Goal: Task Accomplishment & Management: Use online tool/utility

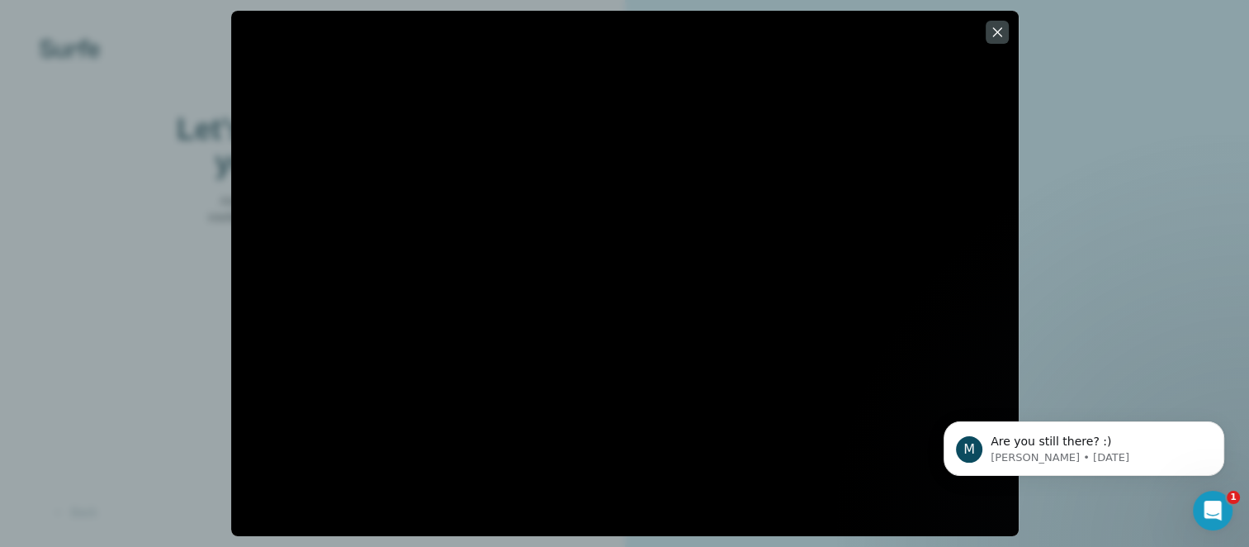
scroll to position [221, 0]
click at [1028, 455] on p "Miranda • 3d ago" at bounding box center [1097, 457] width 213 height 15
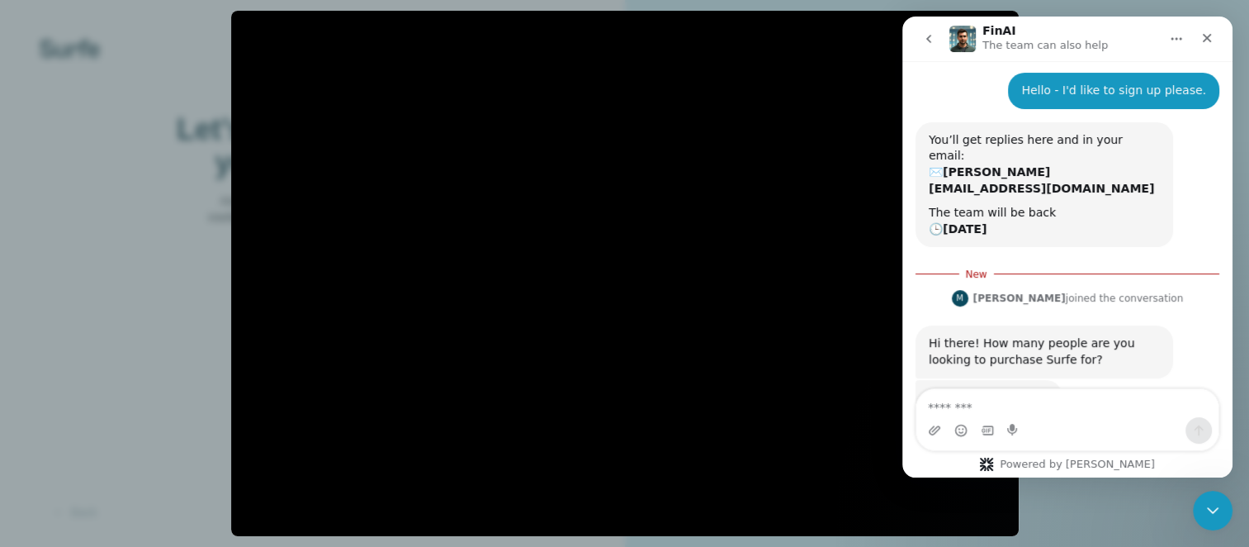
scroll to position [249, 0]
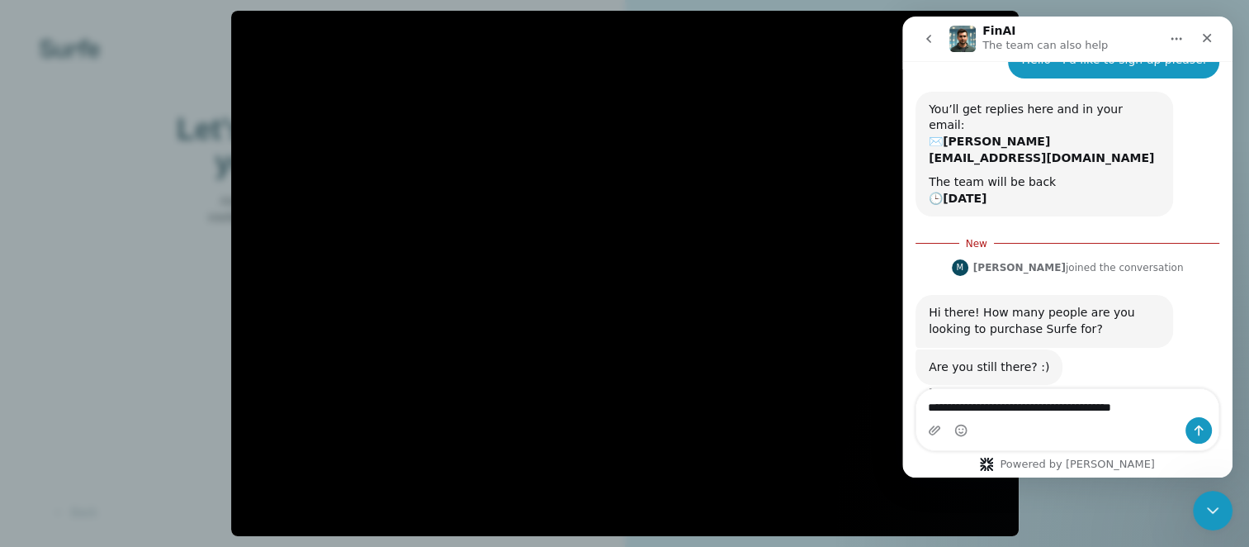
type textarea "**********"
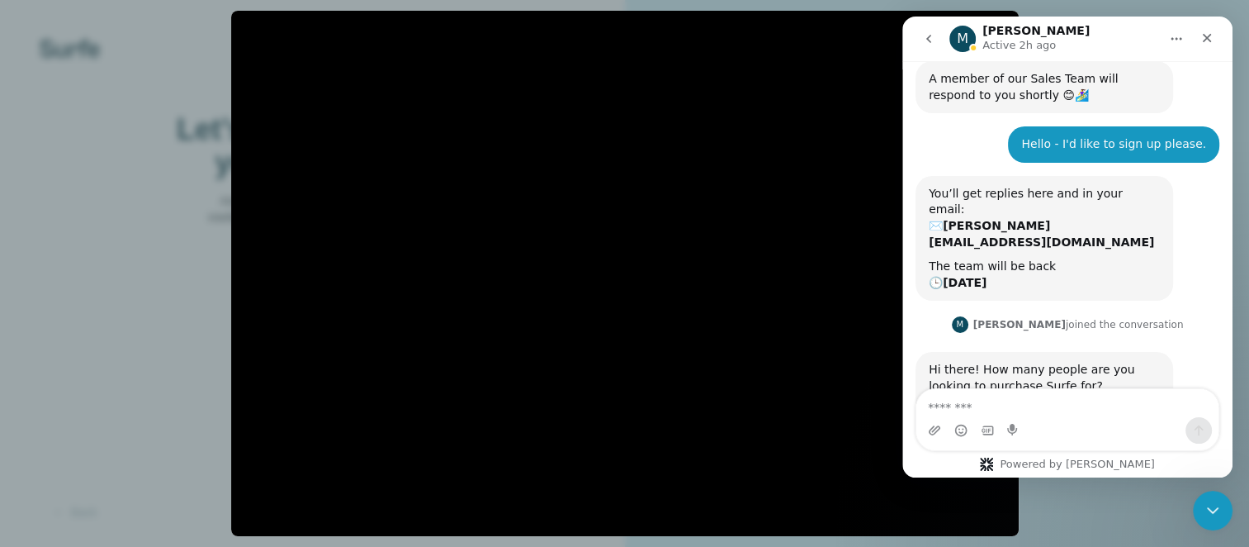
scroll to position [293, 0]
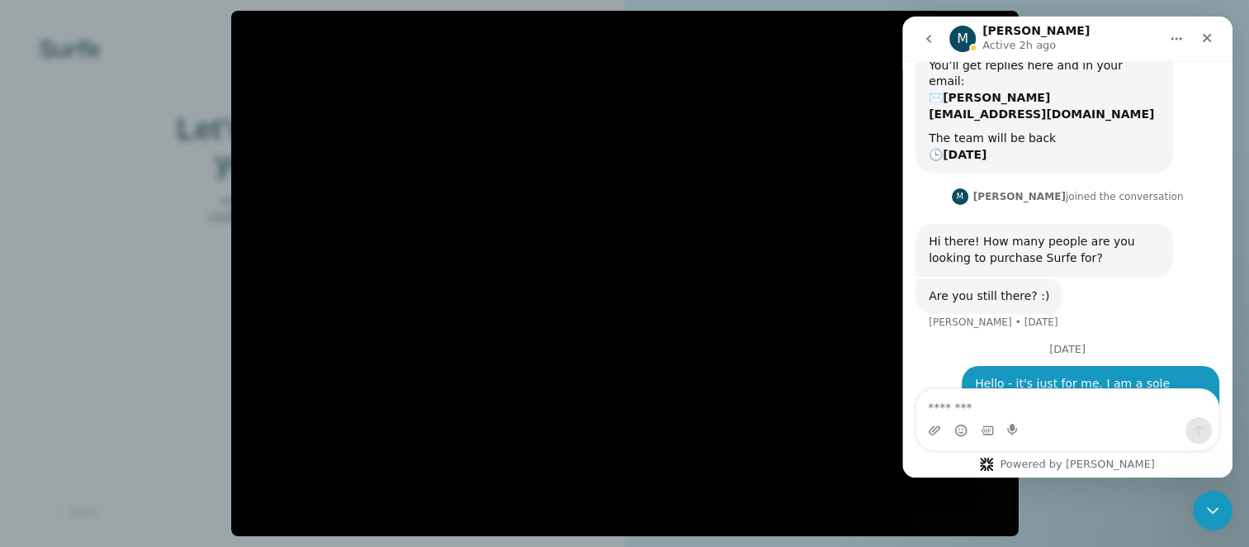
drag, startPoint x: 1230, startPoint y: 227, endPoint x: 2157, endPoint y: 337, distance: 933.9
click at [1173, 512] on div at bounding box center [624, 273] width 1249 height 547
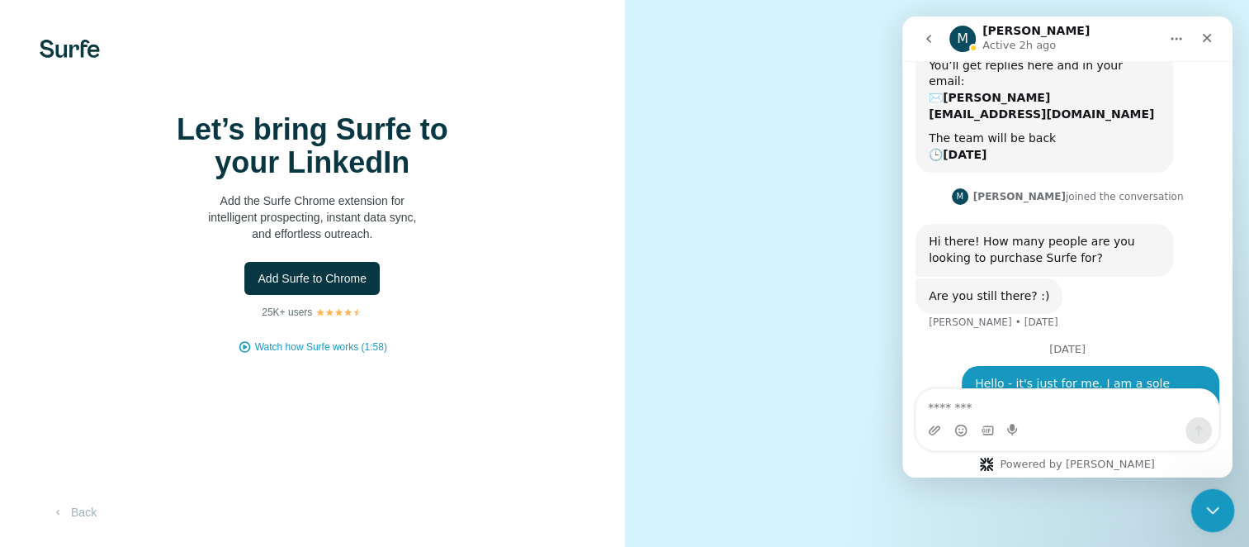
scroll to position [294, 0]
click at [1204, 506] on icon "Close Intercom Messenger" at bounding box center [1211, 508] width 20 height 20
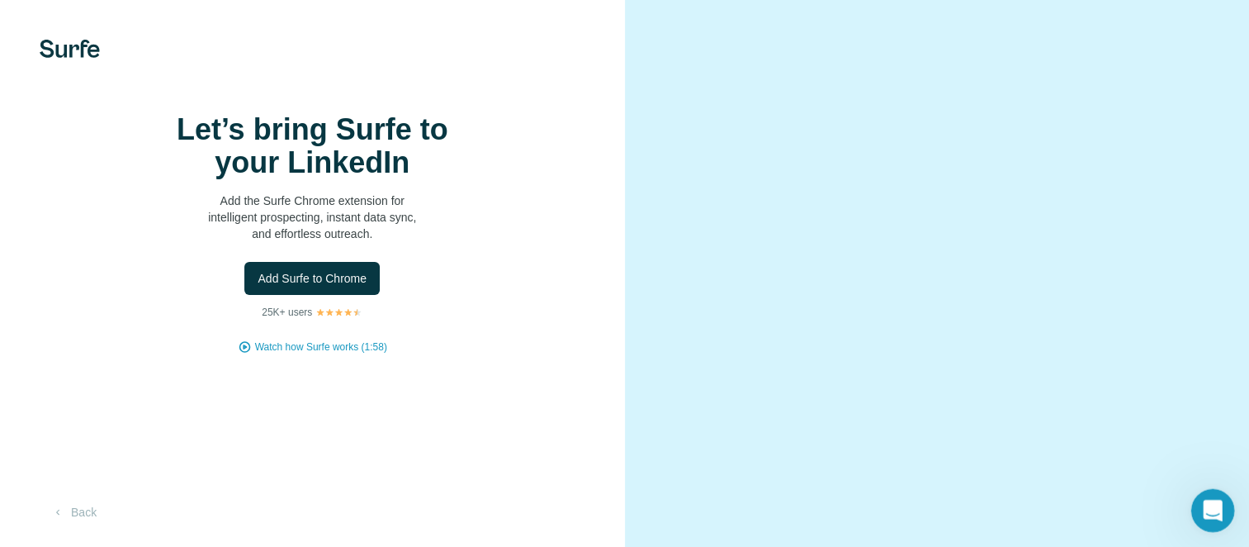
click at [1211, 500] on icon "Open Intercom Messenger" at bounding box center [1210, 508] width 27 height 27
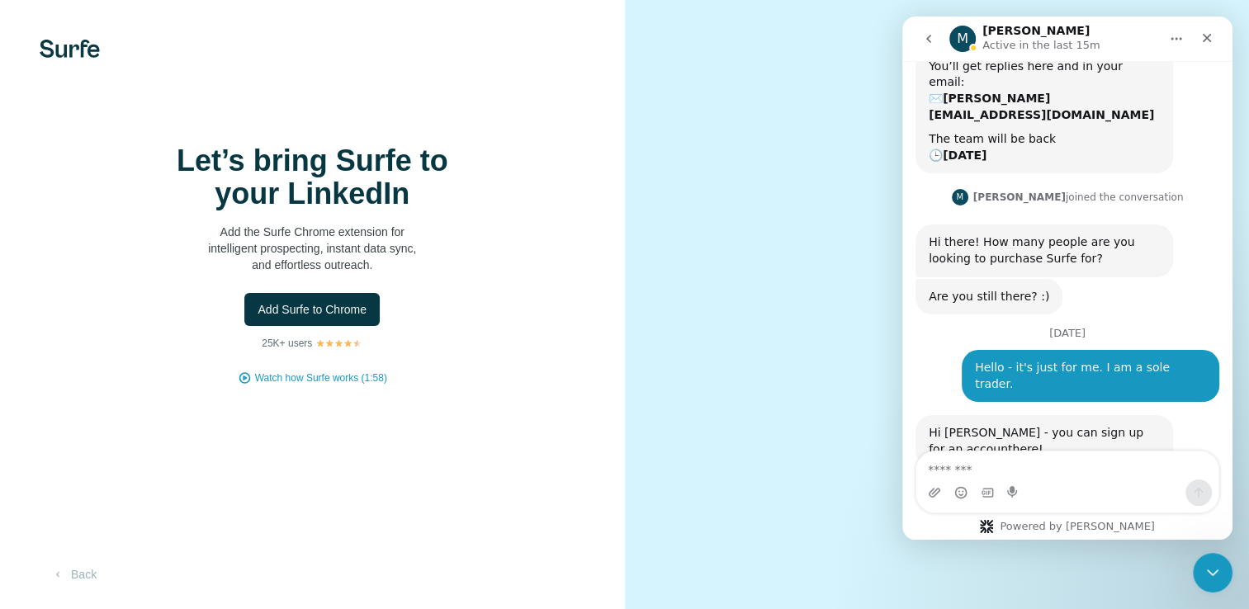
scroll to position [296, 0]
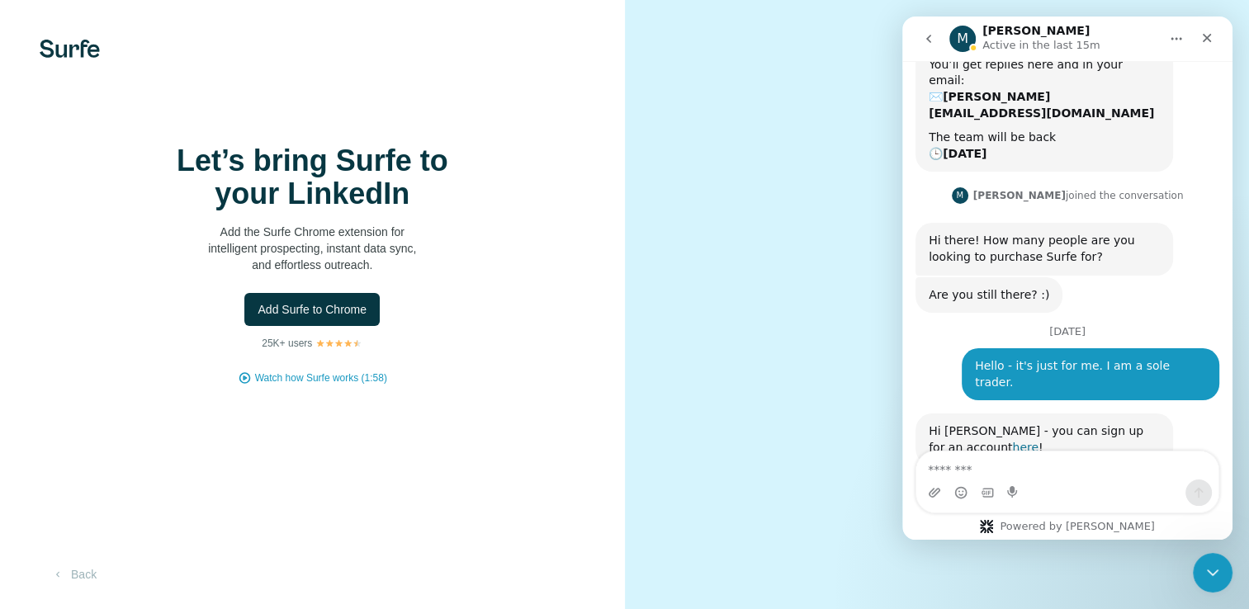
click at [1012, 441] on link "here" at bounding box center [1025, 447] width 26 height 13
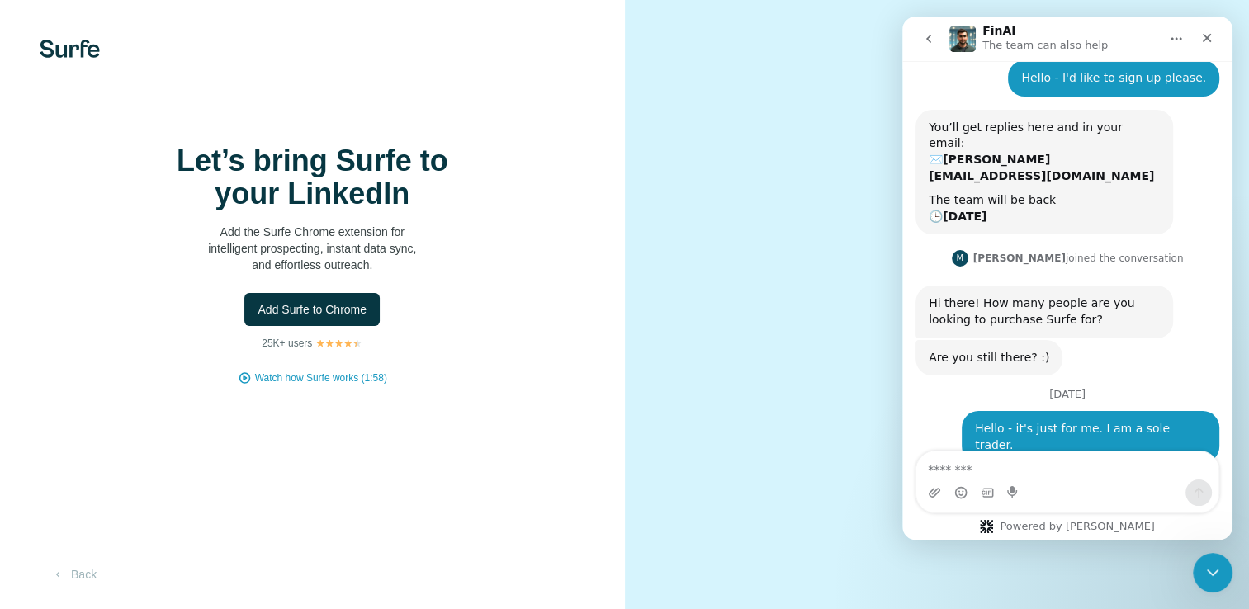
scroll to position [295, 0]
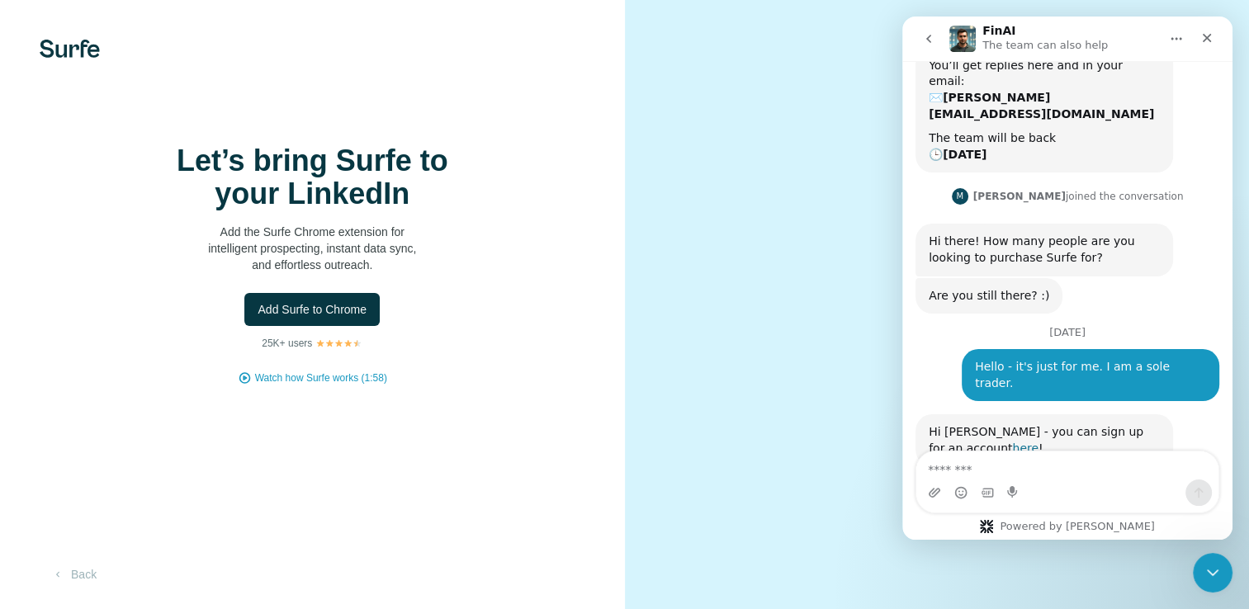
click at [1012, 442] on link "here" at bounding box center [1025, 448] width 26 height 13
click at [974, 471] on textarea "Message…" at bounding box center [1068, 466] width 302 height 28
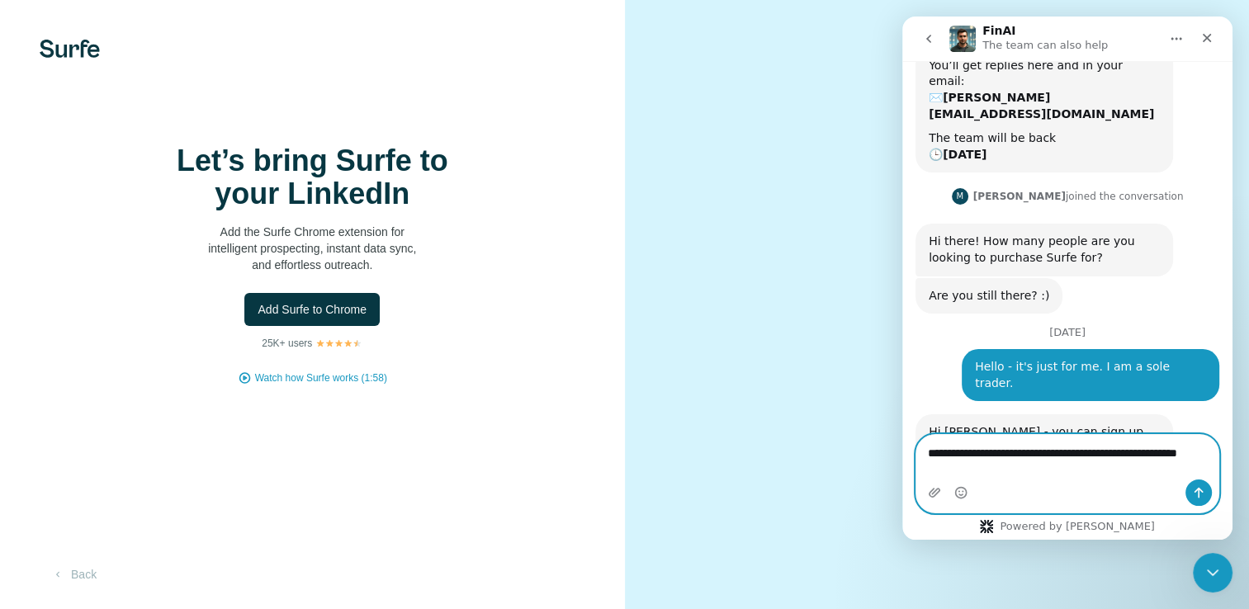
scroll to position [312, 0]
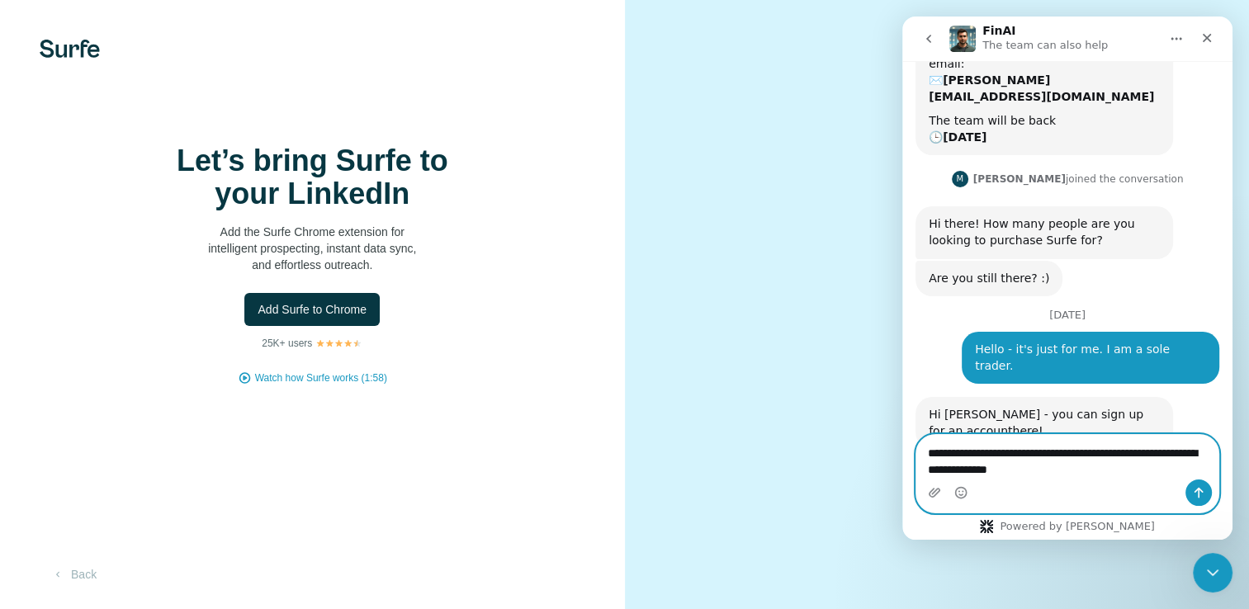
type textarea "**********"
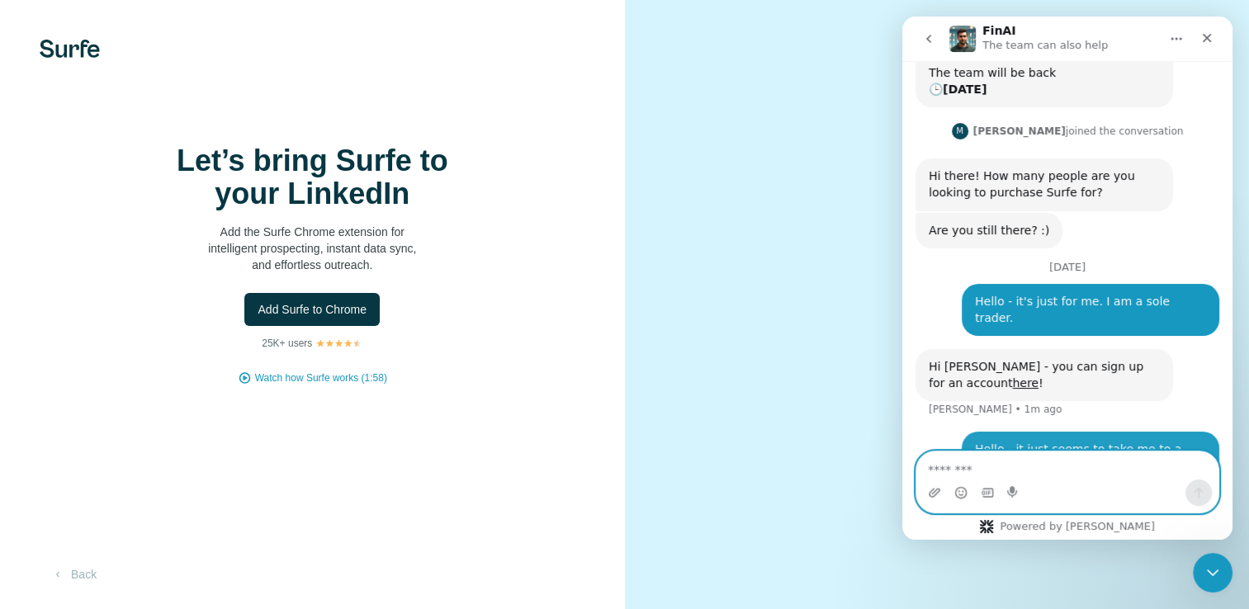
scroll to position [361, 0]
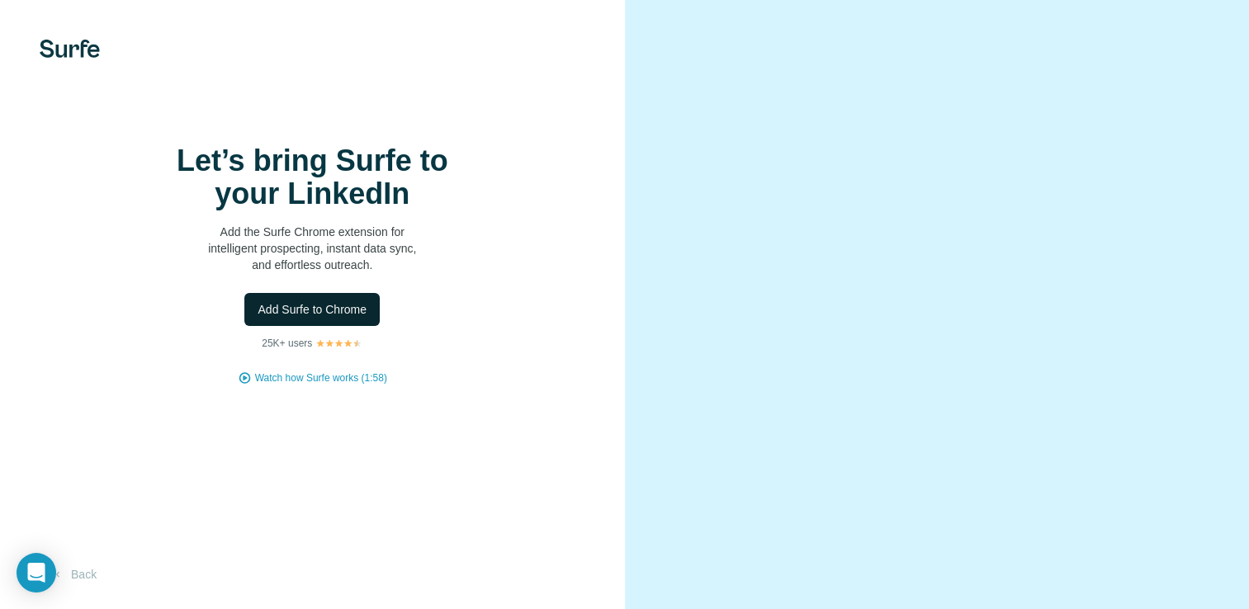
click at [312, 318] on span "Add Surfe to Chrome" at bounding box center [312, 309] width 109 height 17
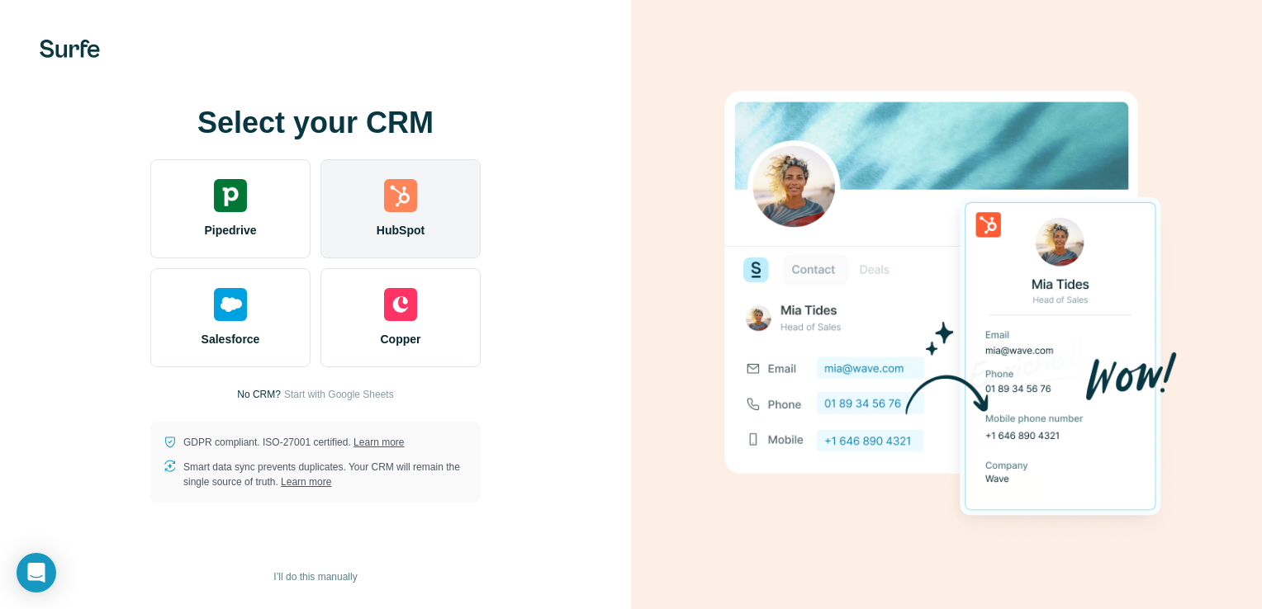
click at [408, 206] on img at bounding box center [400, 195] width 33 height 33
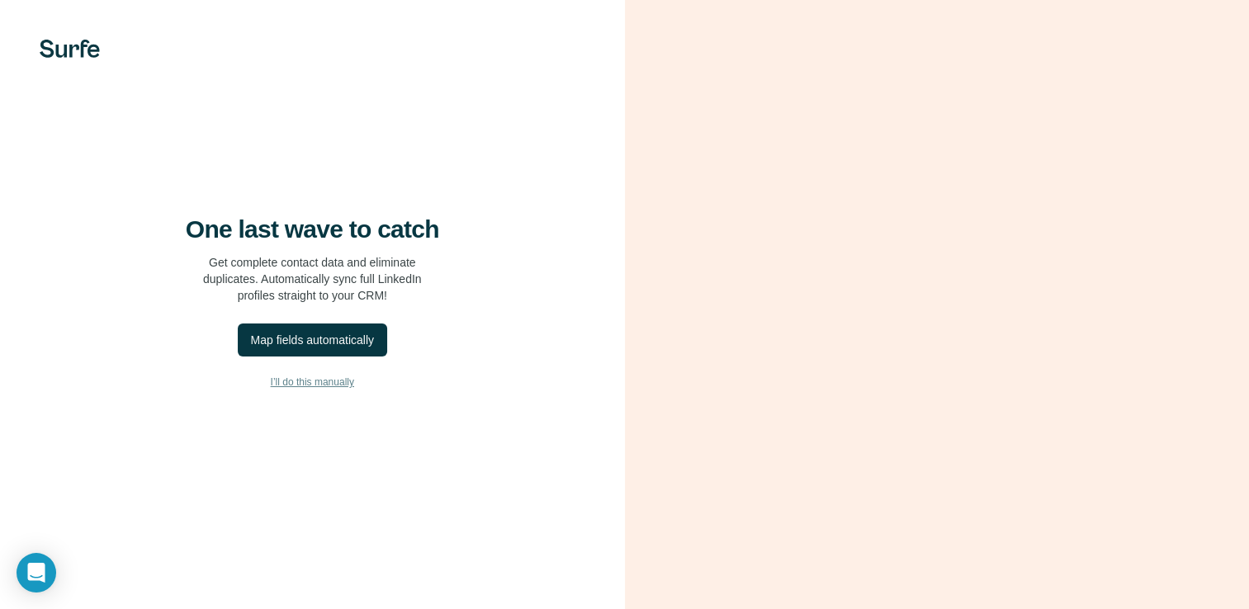
click at [314, 390] on span "I’ll do this manually" at bounding box center [312, 382] width 83 height 15
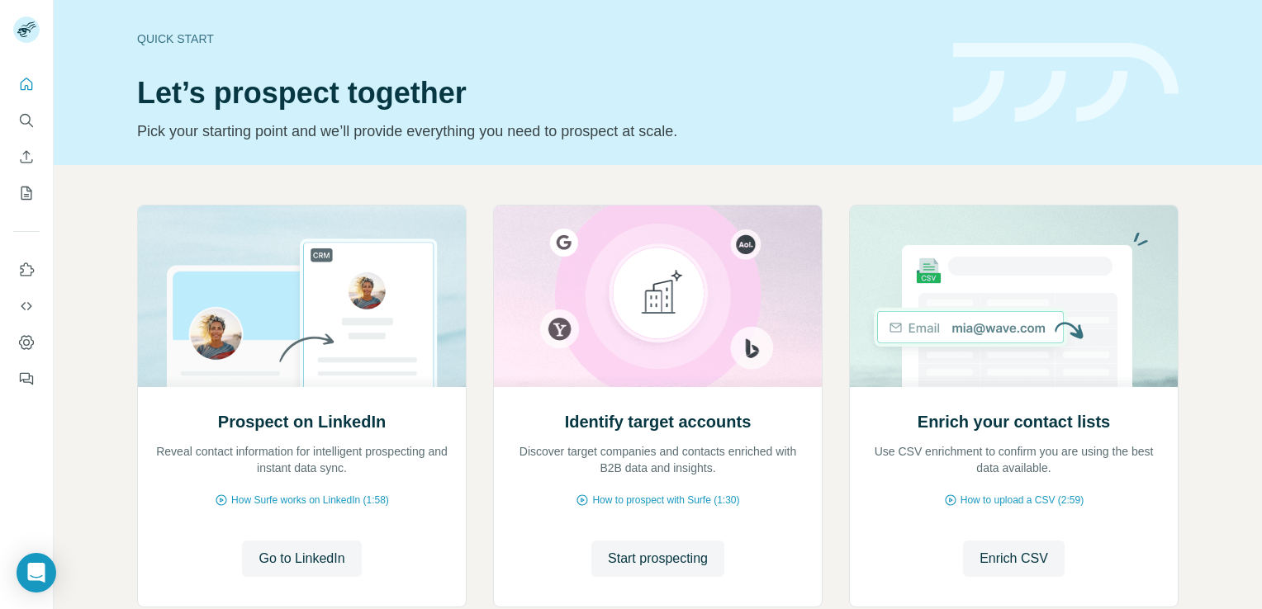
click at [102, 510] on div "Prospect on LinkedIn Reveal contact information for intelligent prospecting and…" at bounding box center [658, 439] width 1208 height 548
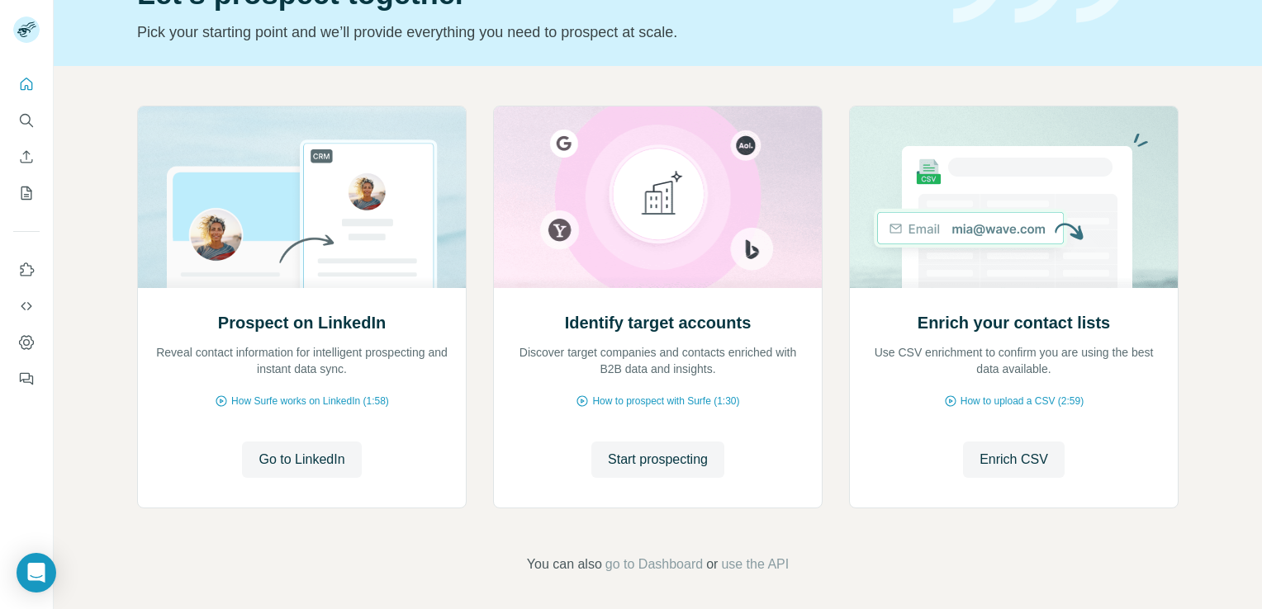
scroll to position [103, 0]
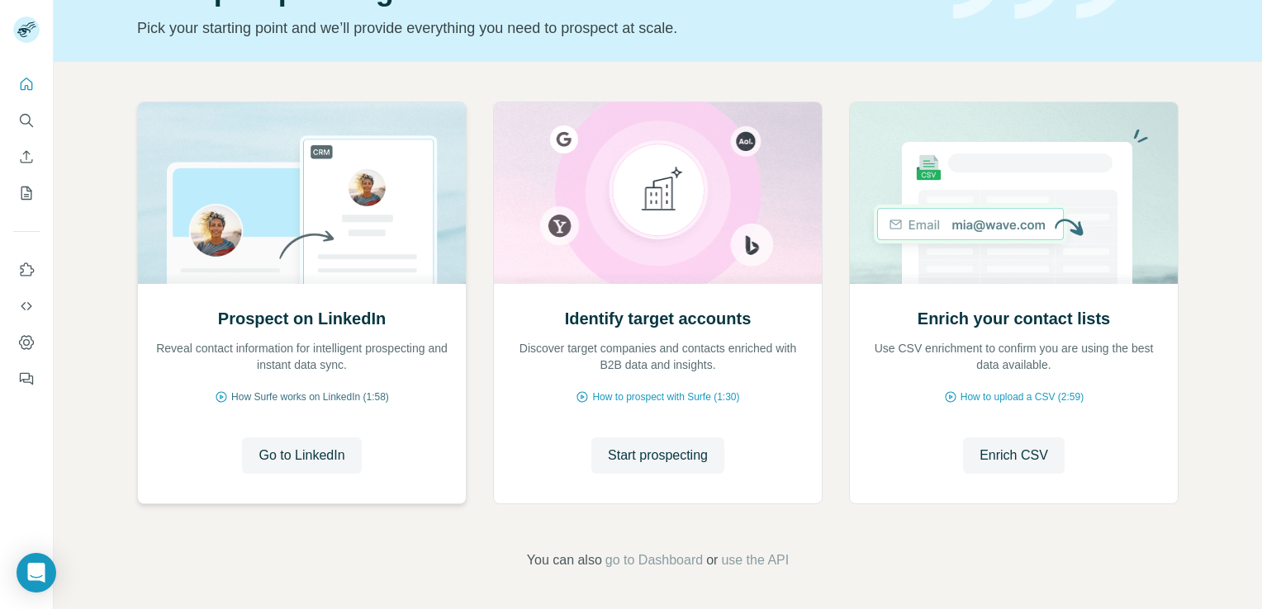
click at [304, 394] on span "How Surfe works on LinkedIn (1:58)" at bounding box center [310, 397] width 158 height 15
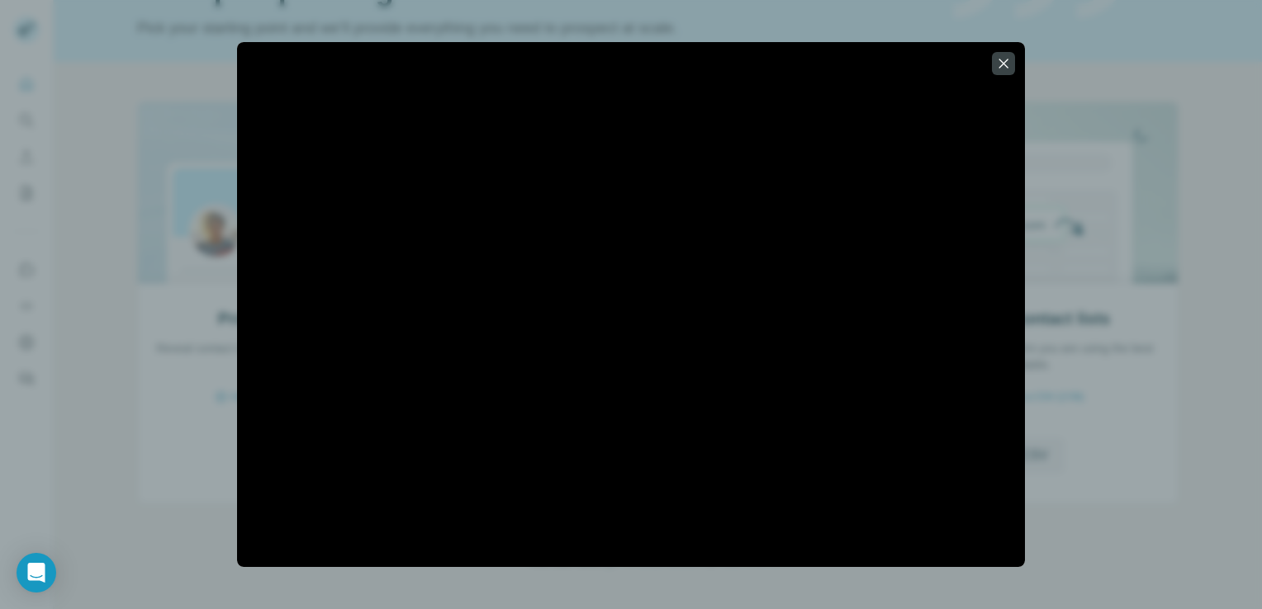
click at [74, 391] on div at bounding box center [631, 304] width 1262 height 609
